Goal: Task Accomplishment & Management: Manage account settings

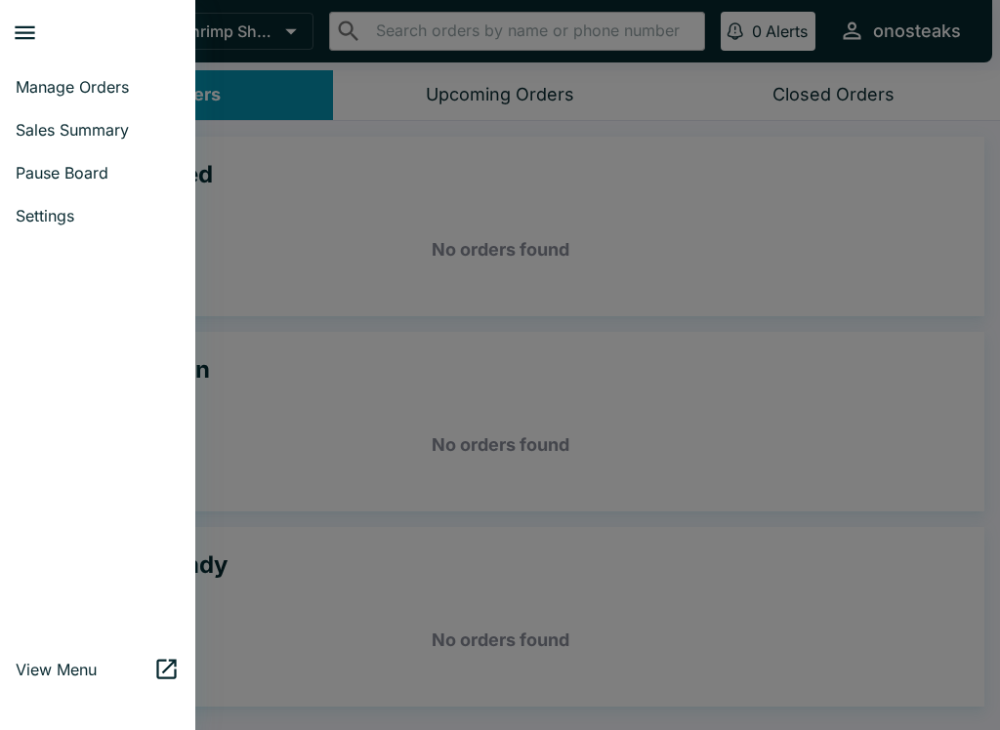
click at [57, 85] on span "Manage Orders" at bounding box center [98, 87] width 164 height 20
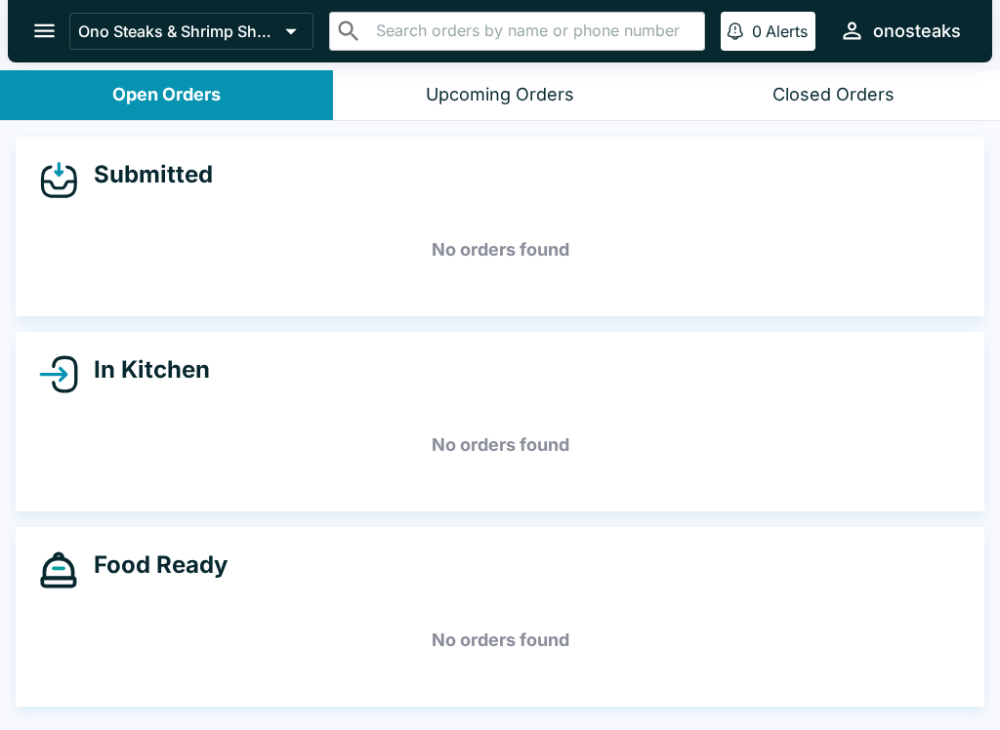
click at [28, 23] on button "open drawer" at bounding box center [45, 31] width 50 height 50
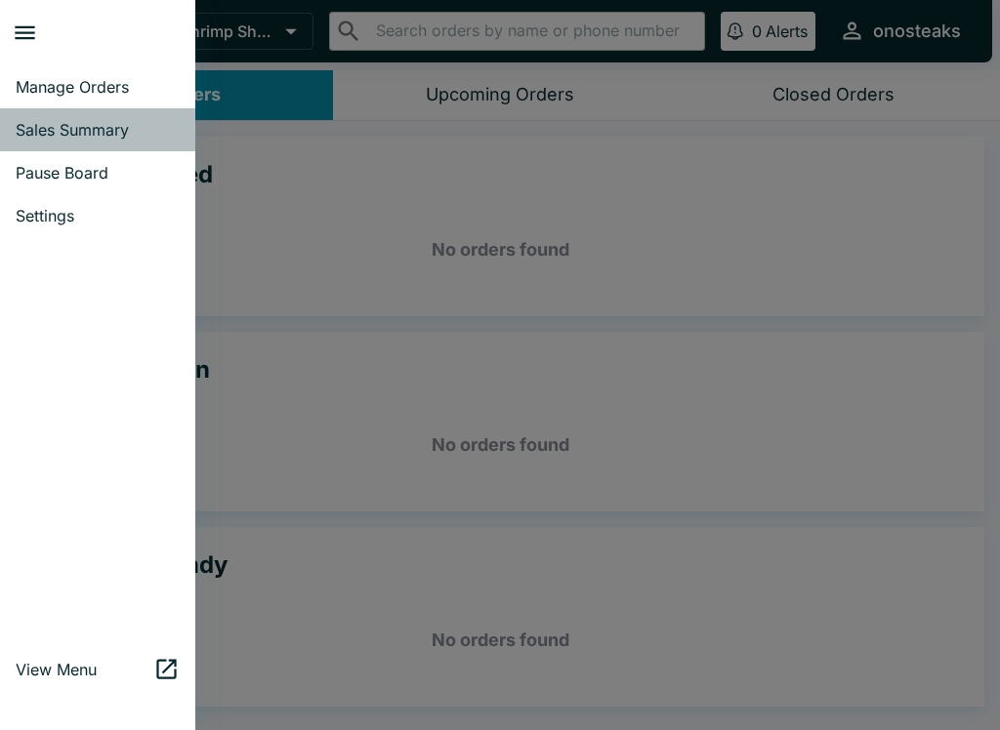
click at [51, 126] on span "Sales Summary" at bounding box center [98, 130] width 164 height 20
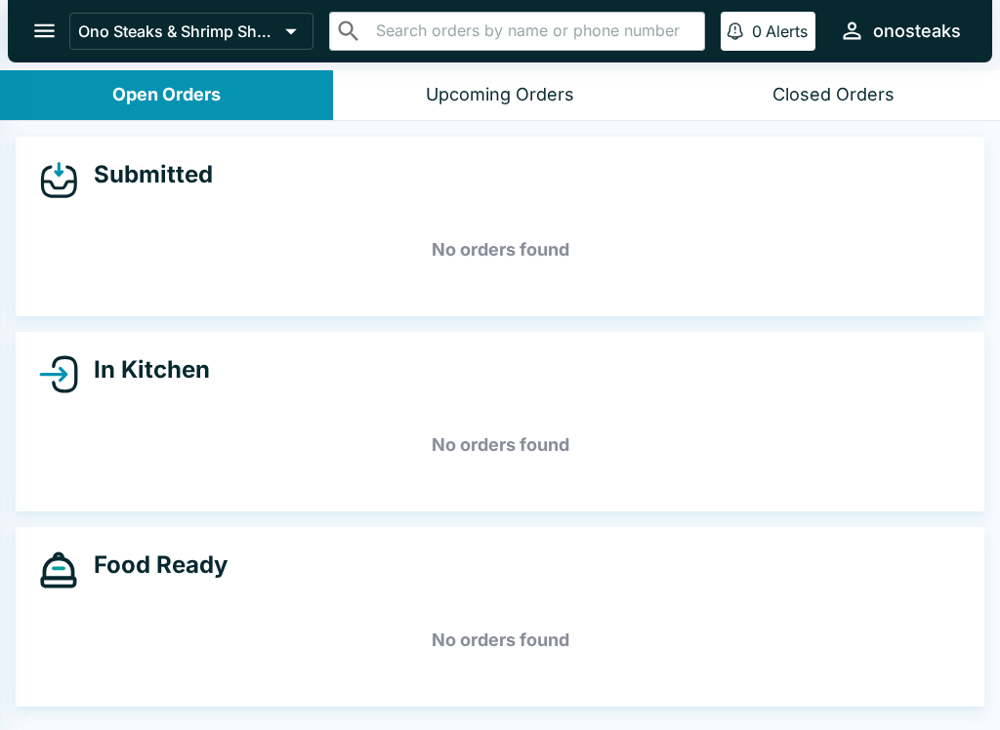
select select "03:00"
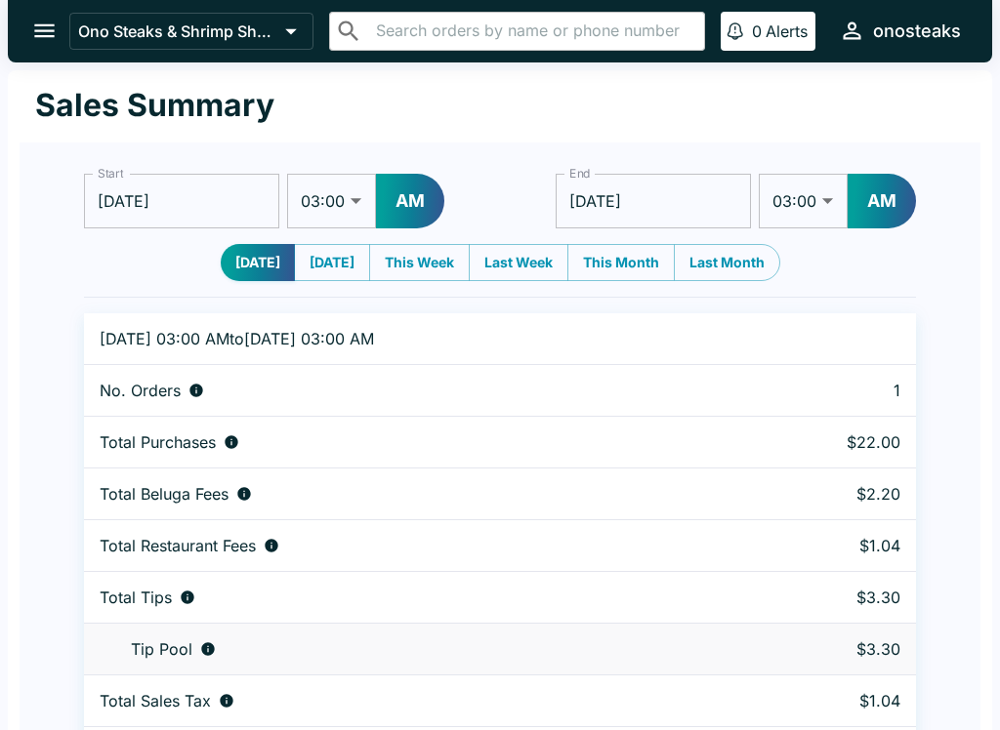
click at [50, 19] on icon "open drawer" at bounding box center [44, 31] width 26 height 26
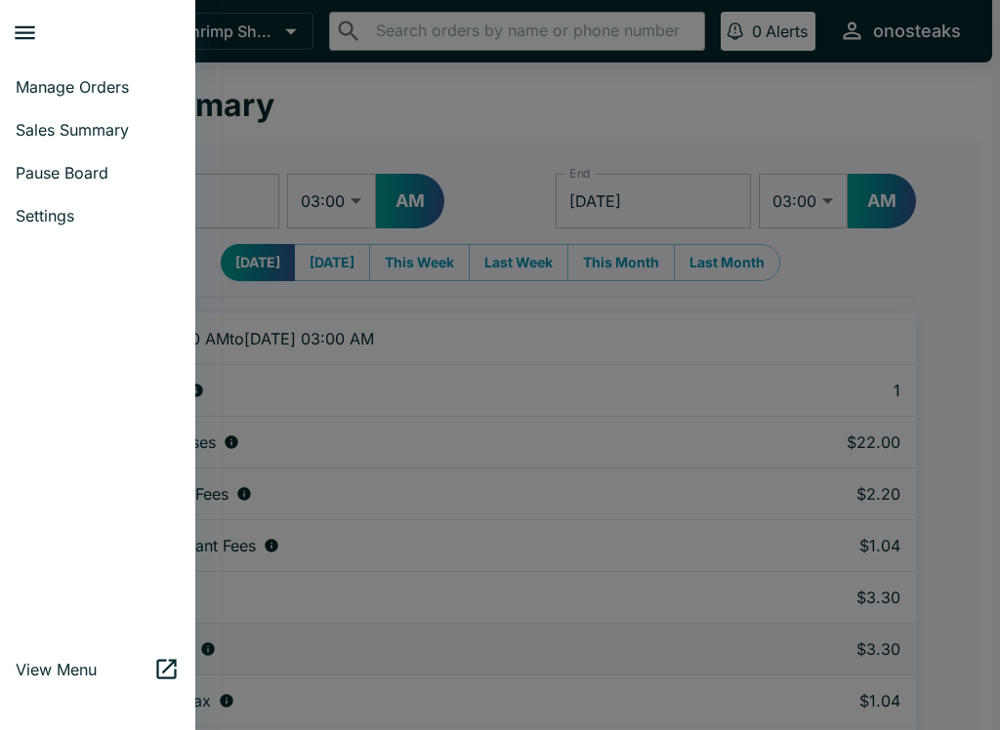
click at [46, 162] on link "Pause Board" at bounding box center [97, 172] width 195 height 43
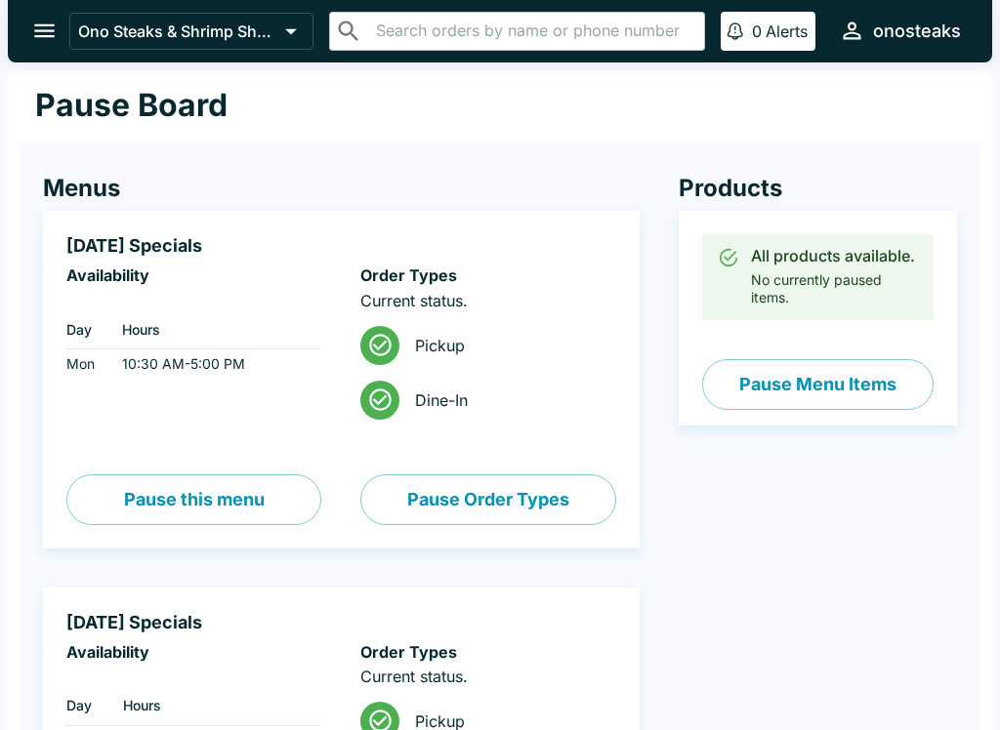
click at [799, 381] on button "Pause Menu Items" at bounding box center [817, 384] width 231 height 51
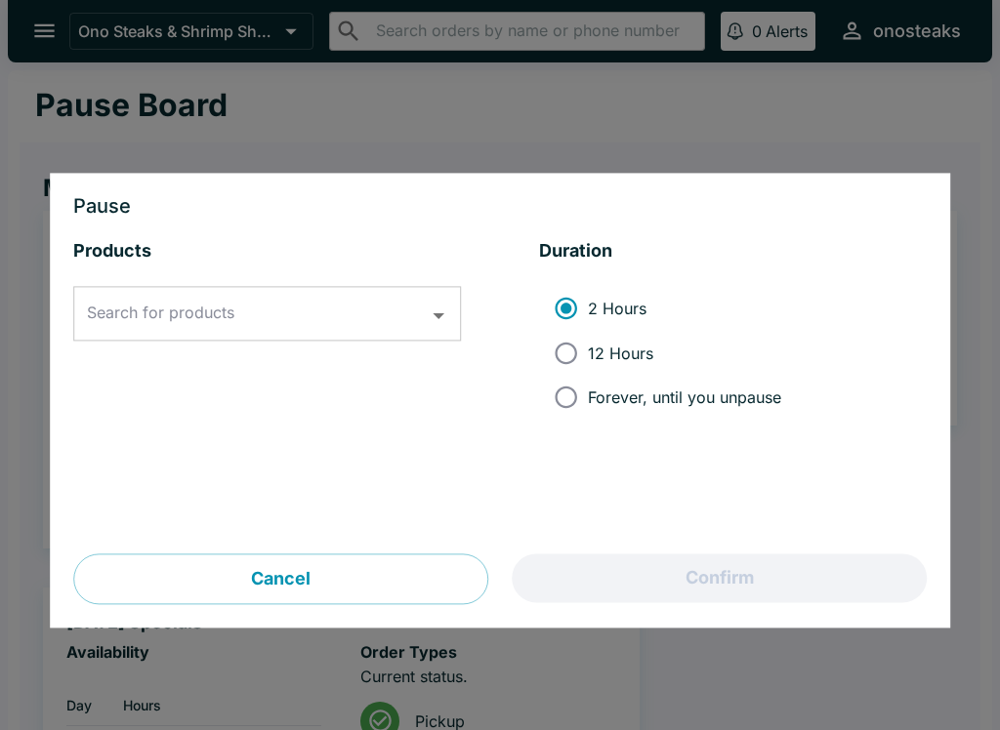
click at [142, 313] on div "Search for products Search for products" at bounding box center [267, 314] width 388 height 55
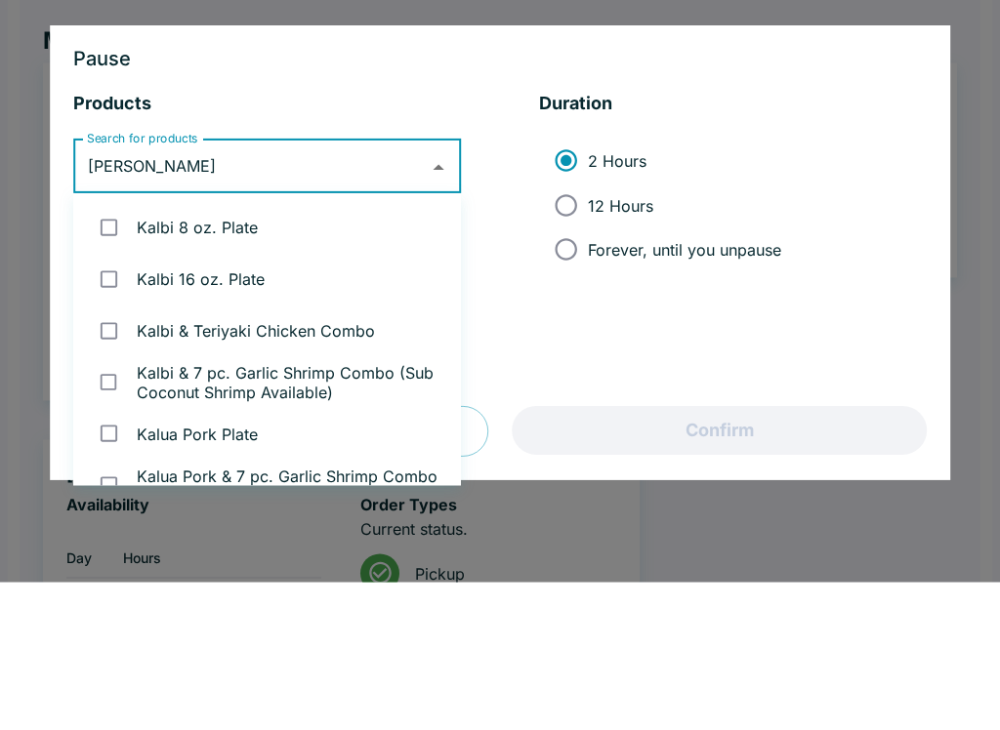
type input "kalbi"
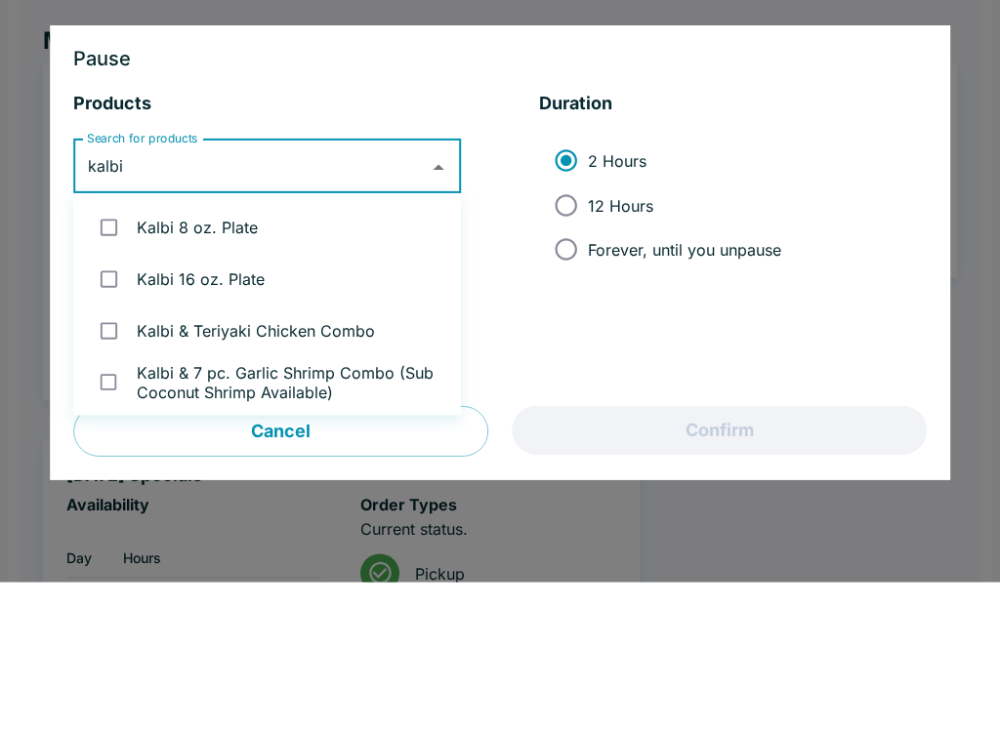
click at [163, 349] on li "Kalbi 8 oz. Plate" at bounding box center [267, 375] width 388 height 52
checkbox input "true"
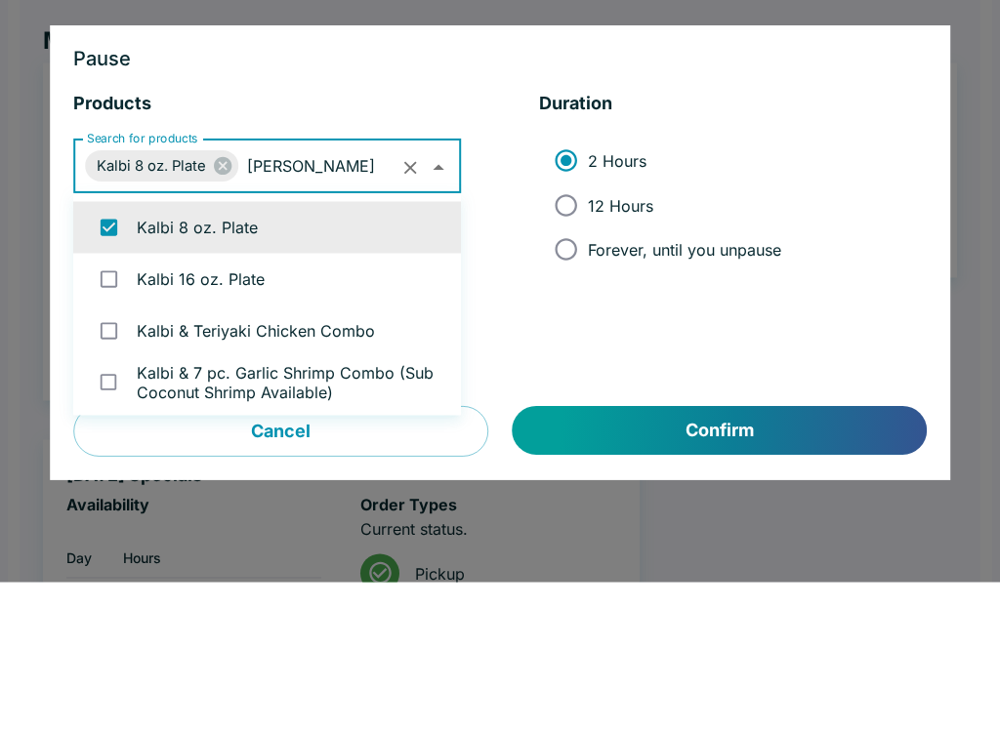
type input "kalbi"
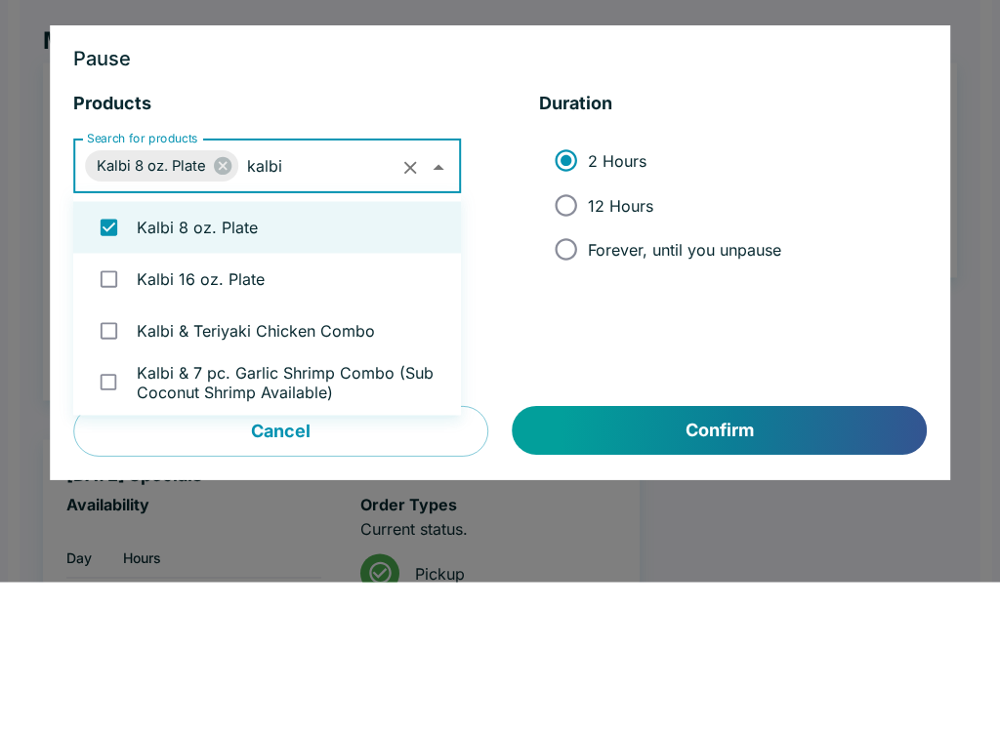
click at [149, 401] on li "Kalbi 16 oz. Plate" at bounding box center [267, 427] width 388 height 52
checkbox input "true"
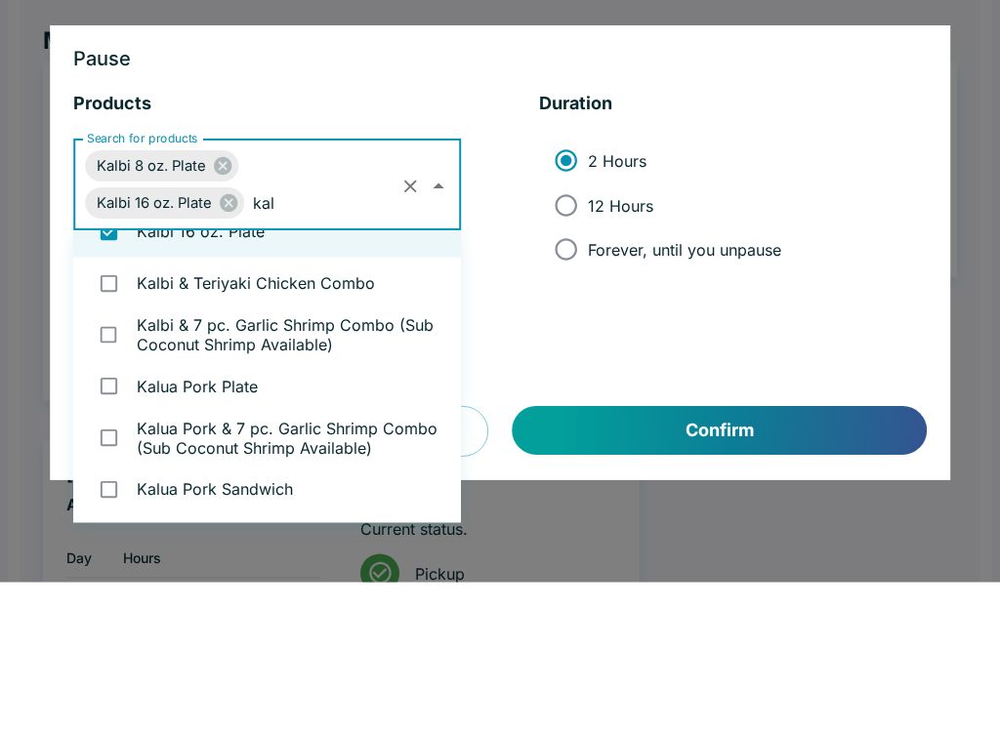
scroll to position [8, 0]
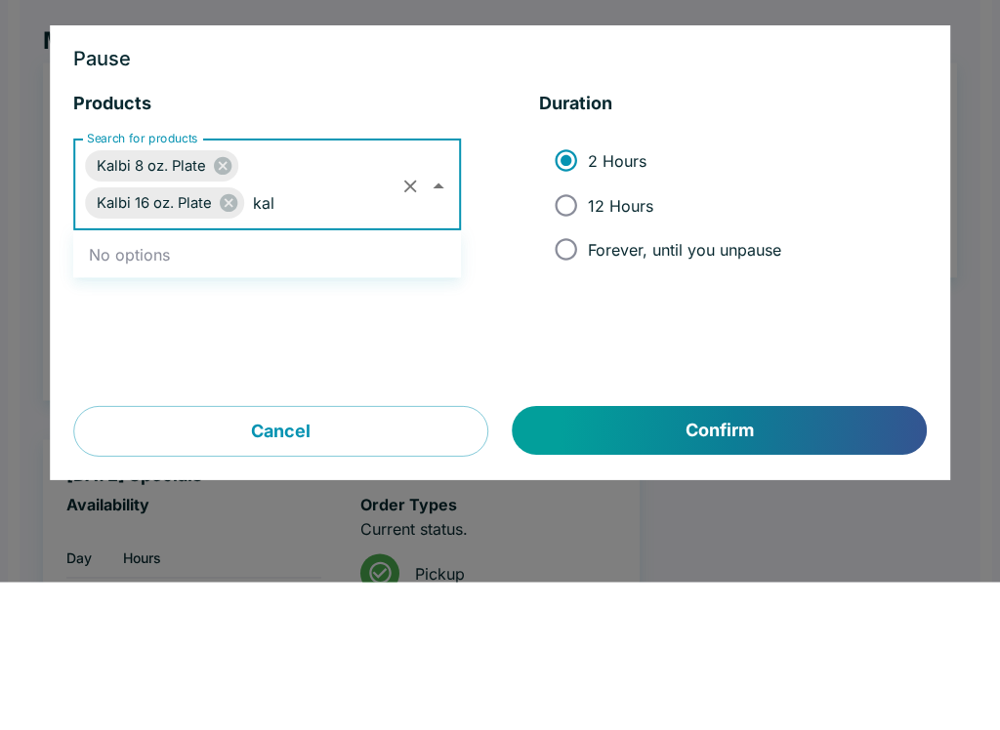
type input "kal"
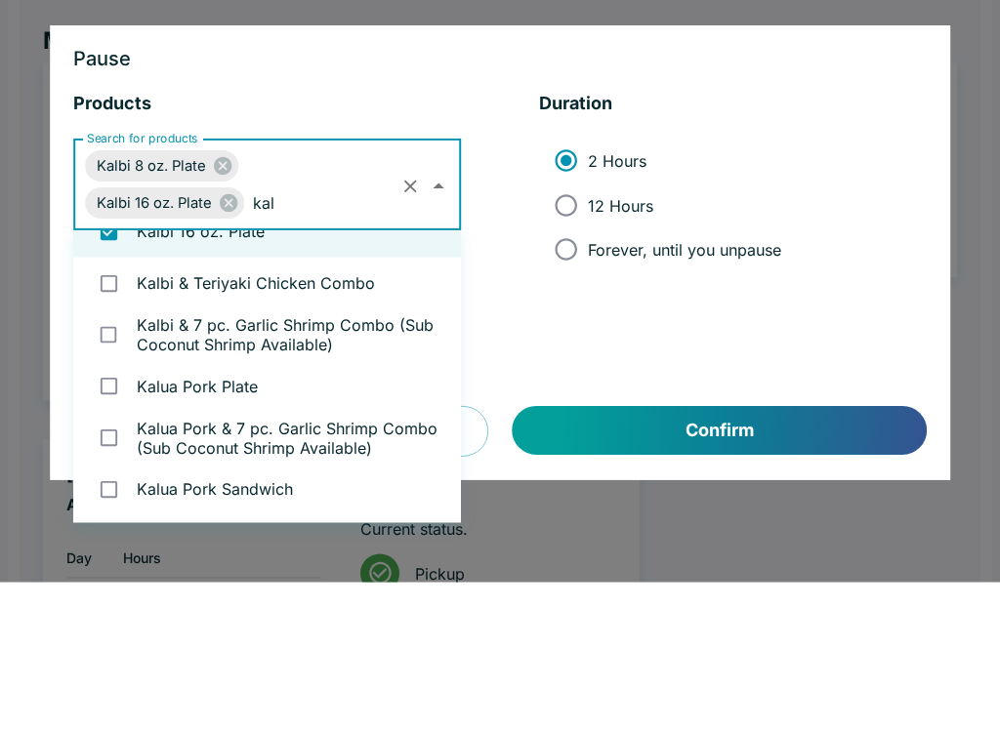
click at [142, 405] on li "Kalbi & Teriyaki Chicken Combo" at bounding box center [267, 431] width 388 height 52
checkbox input "true"
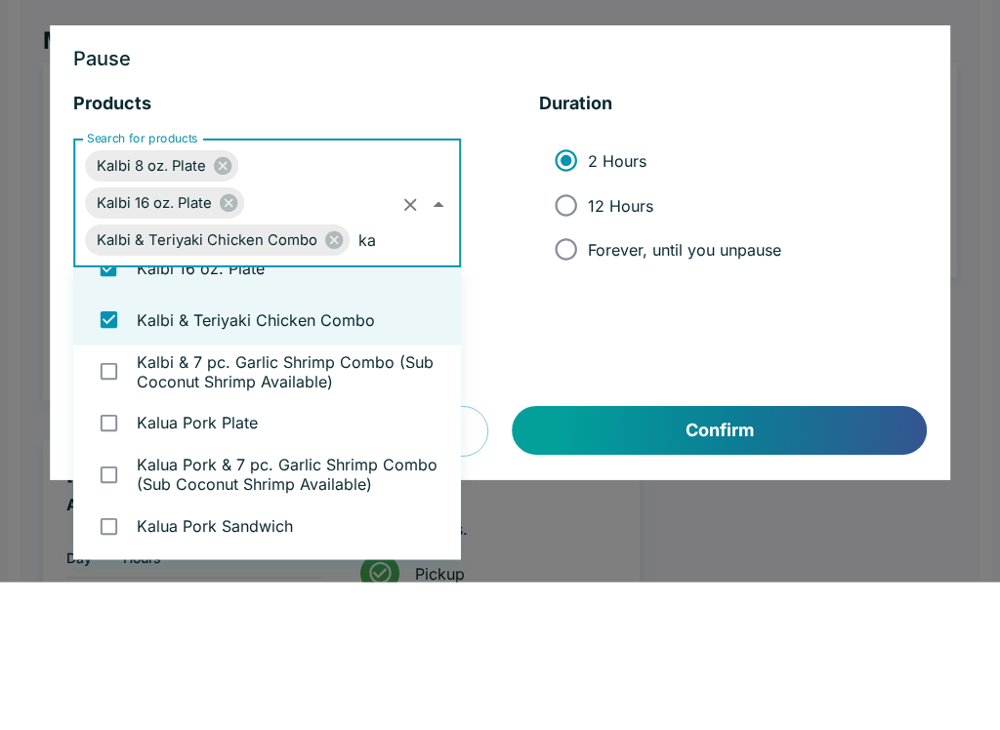
scroll to position [85, 0]
type input "[PERSON_NAME]"
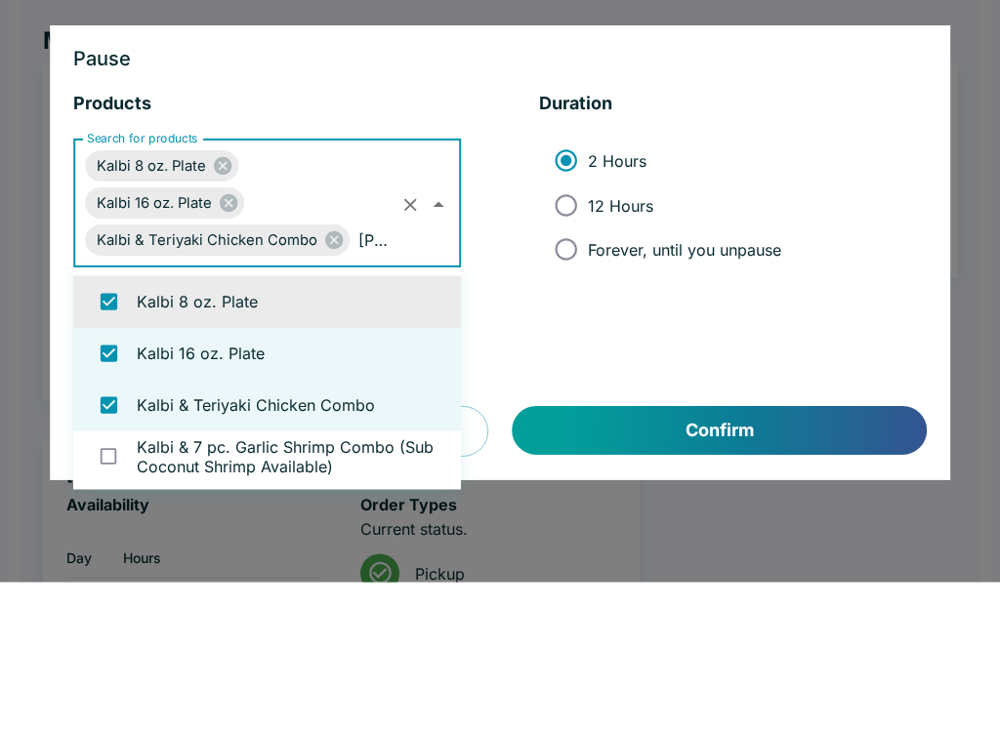
scroll to position [0, 0]
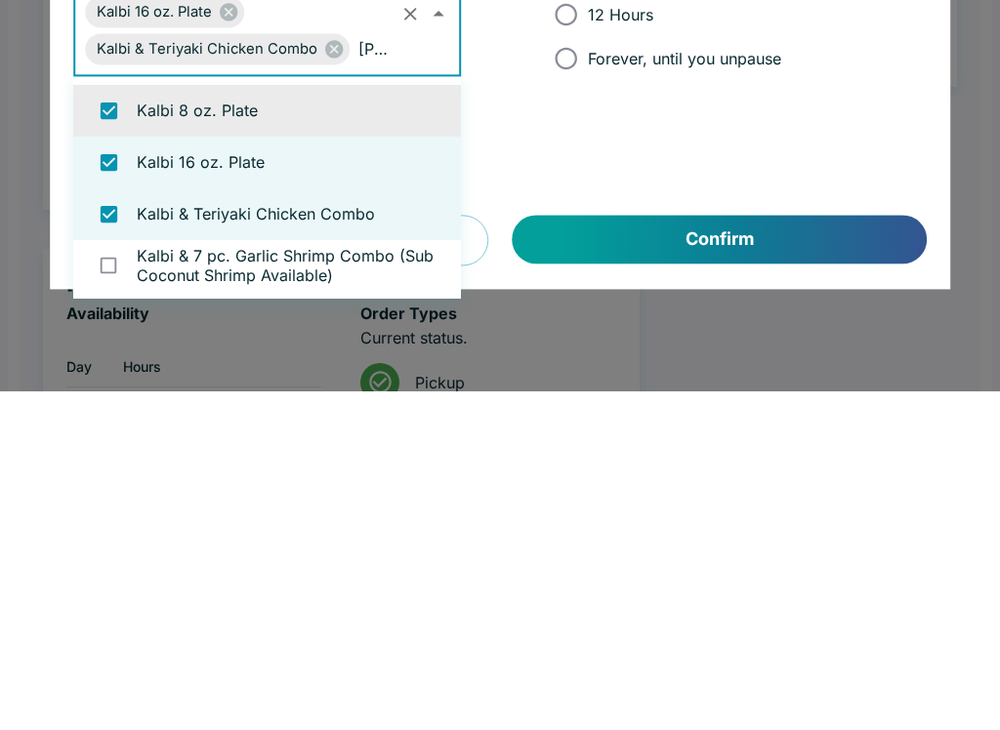
click at [206, 579] on li "Kalbi & 7 pc. Garlic Shrimp Combo (Sub Coconut Shrimp Available)" at bounding box center [267, 605] width 388 height 52
checkbox input "true"
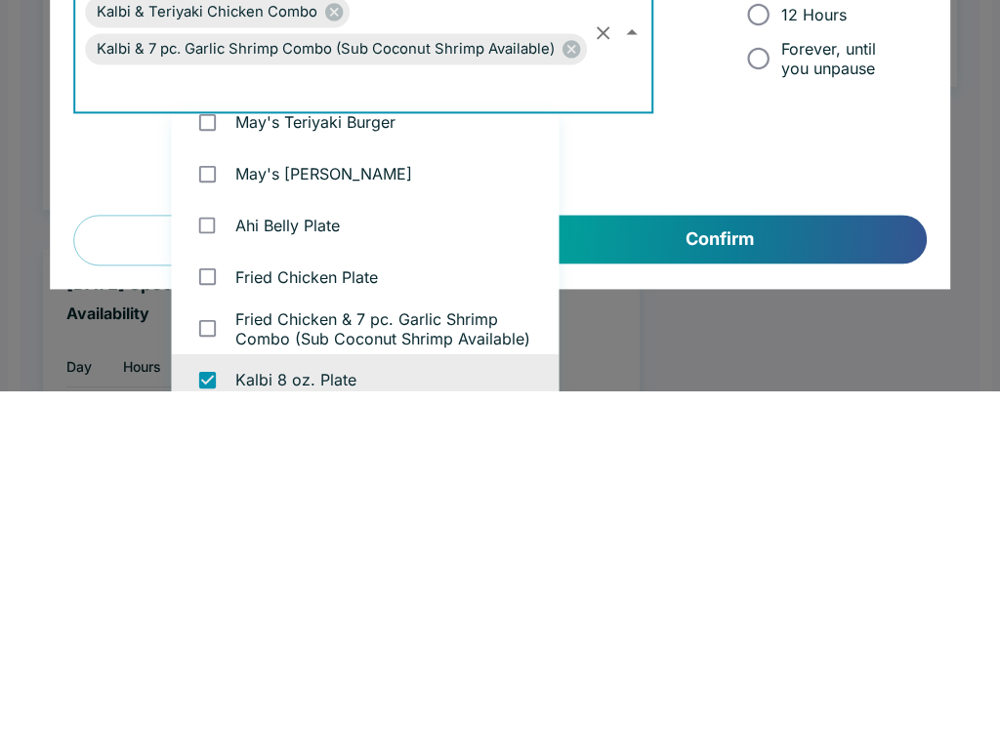
click at [754, 555] on button "Confirm" at bounding box center [720, 579] width 414 height 49
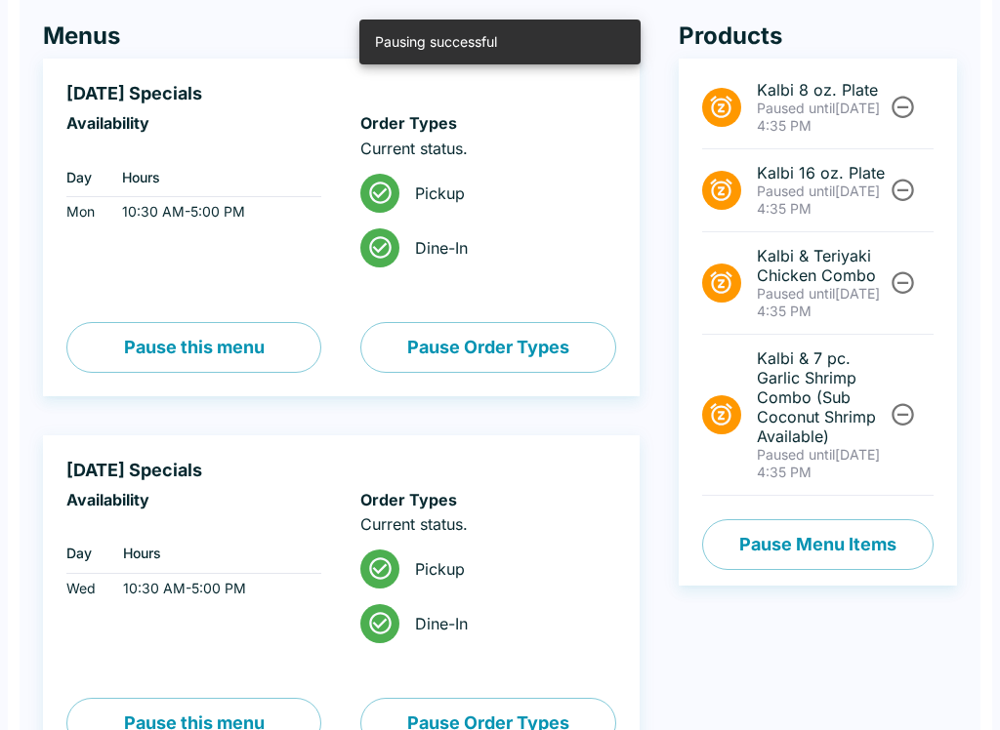
scroll to position [0, 0]
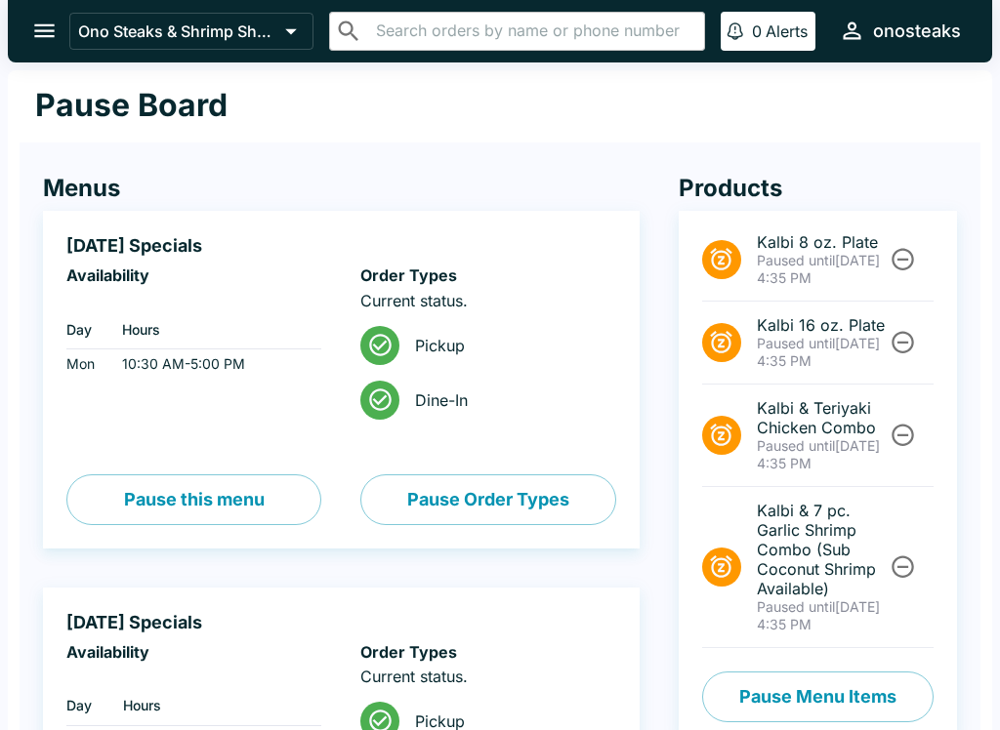
click at [39, 9] on button "open drawer" at bounding box center [45, 31] width 50 height 50
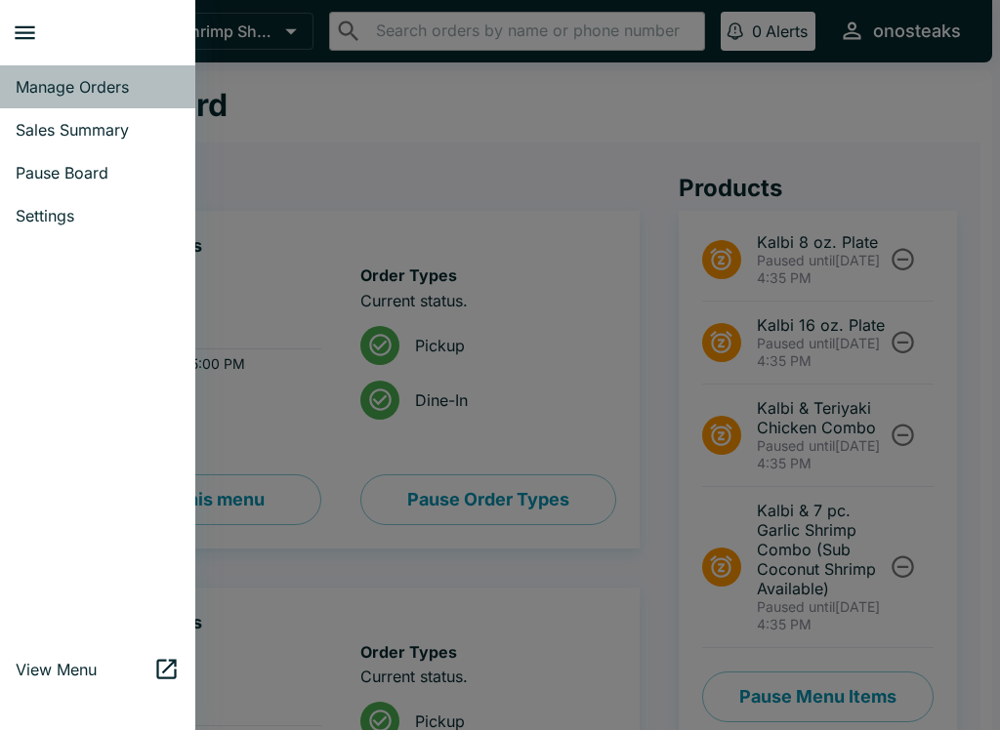
click at [79, 85] on span "Manage Orders" at bounding box center [98, 87] width 164 height 20
